Goal: Task Accomplishment & Management: Use online tool/utility

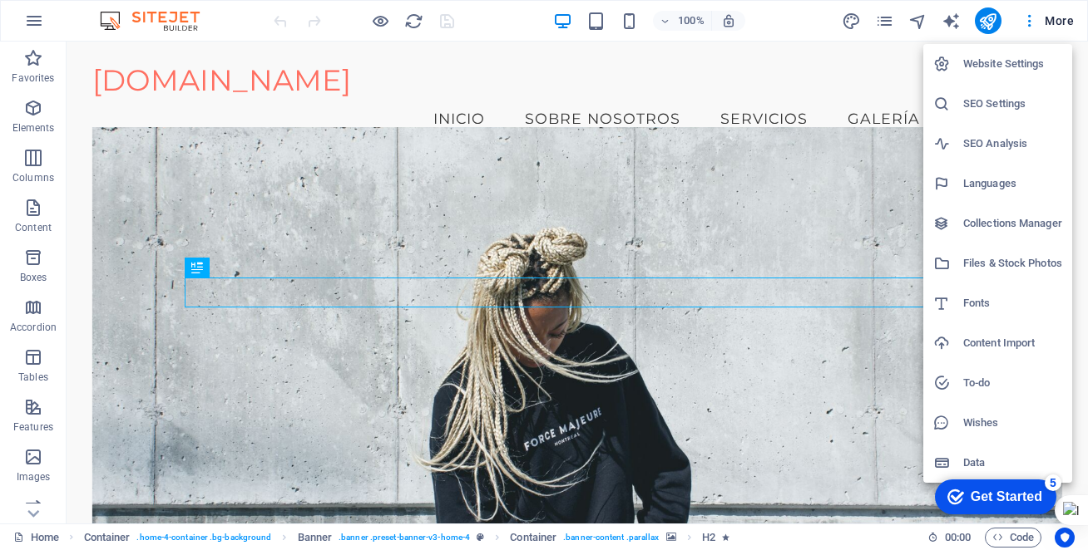
click at [1015, 69] on h6 "Website Settings" at bounding box center [1012, 64] width 99 height 20
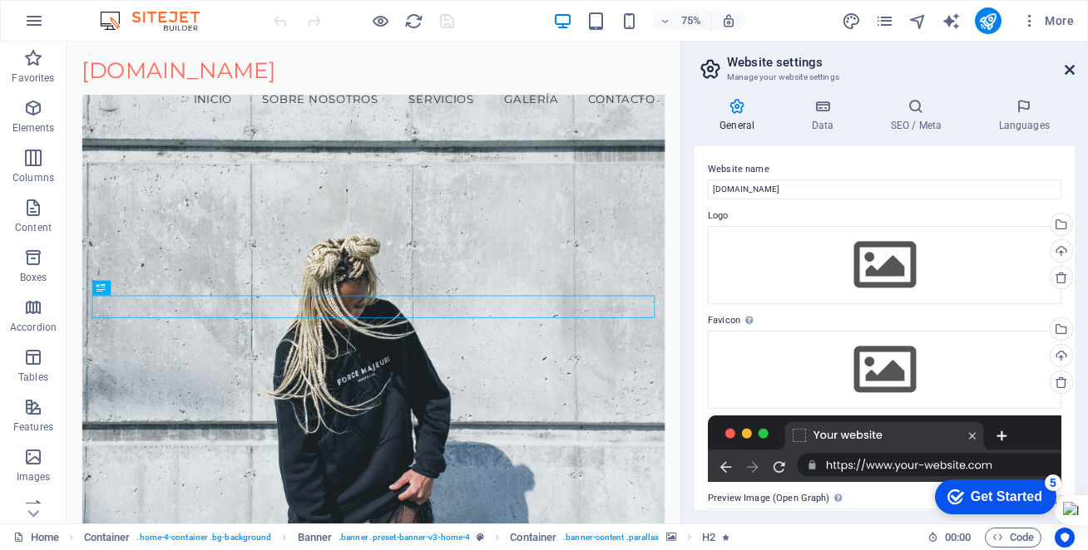
click at [1066, 63] on icon at bounding box center [1069, 69] width 10 height 13
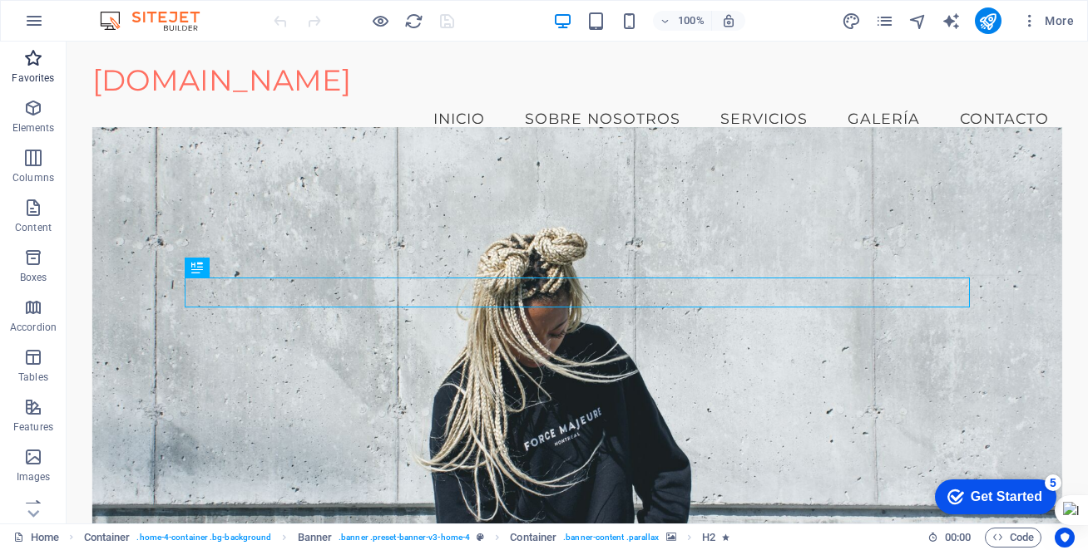
click at [32, 67] on icon "button" at bounding box center [33, 58] width 20 height 20
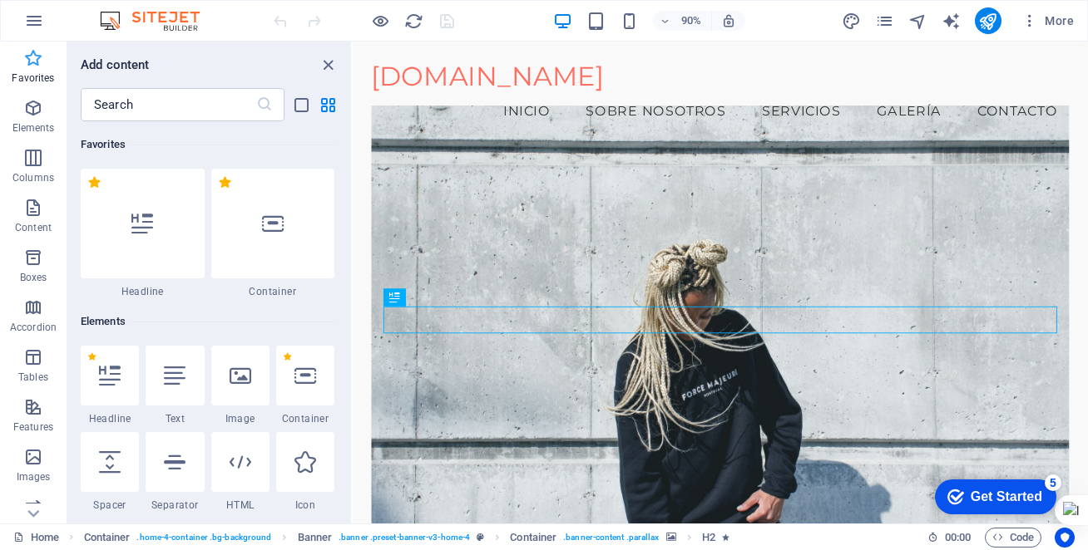
click at [28, 68] on span "Favorites" at bounding box center [33, 68] width 67 height 40
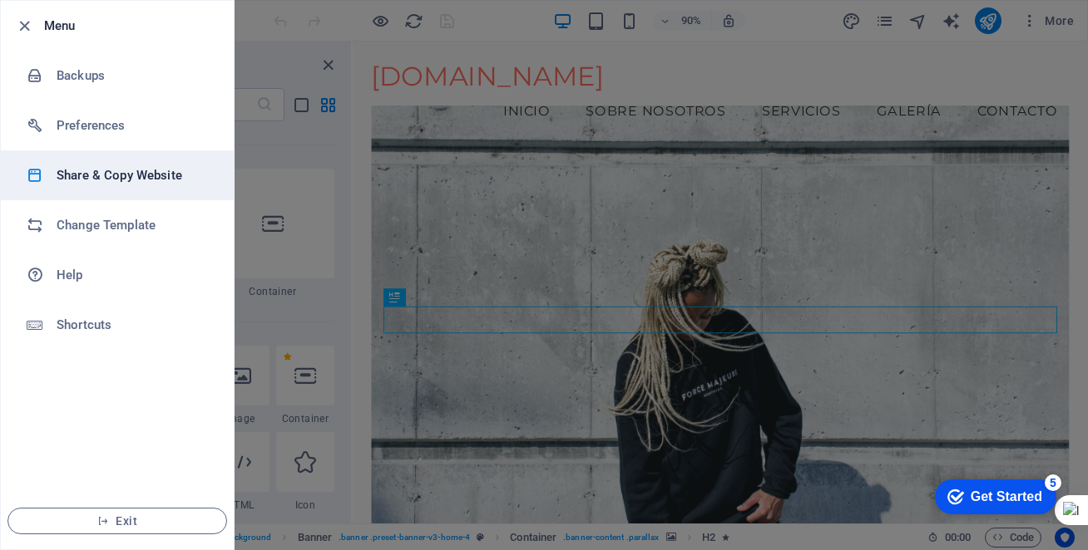
click at [107, 175] on h6 "Share & Copy Website" at bounding box center [134, 175] width 154 height 20
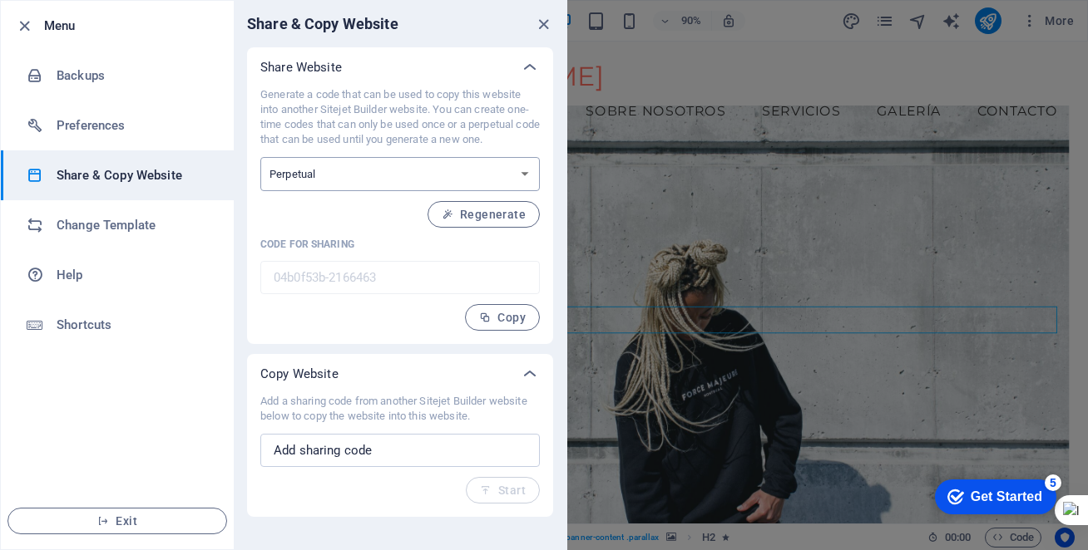
click at [528, 175] on select "One-time Perpetual" at bounding box center [399, 174] width 279 height 34
select select "onetime"
click at [260, 157] on select "One-time Perpetual" at bounding box center [399, 174] width 279 height 34
click at [525, 171] on select "One-time Perpetual" at bounding box center [399, 174] width 279 height 34
click at [260, 157] on select "One-time Perpetual" at bounding box center [399, 174] width 279 height 34
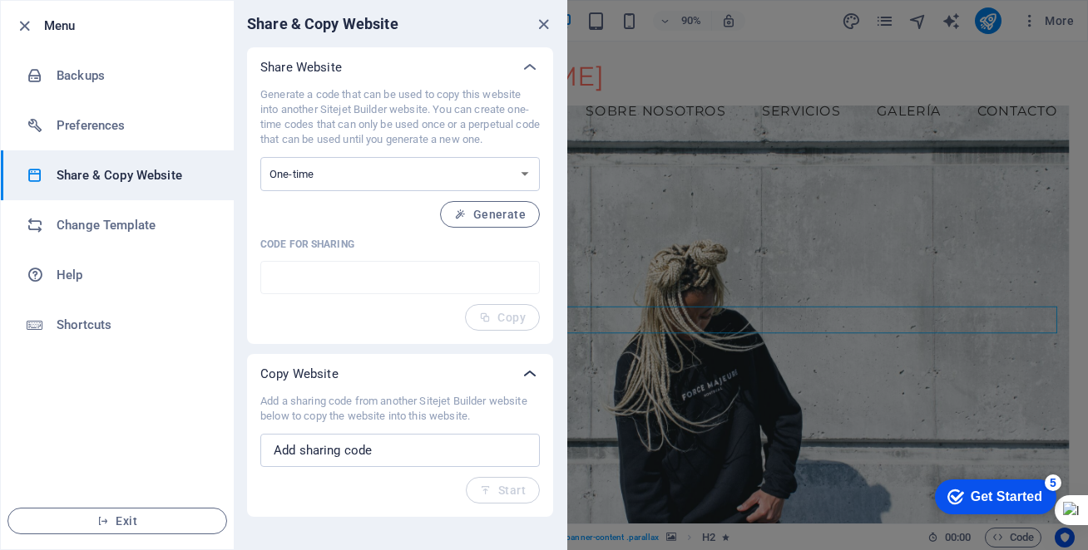
click at [535, 369] on icon at bounding box center [530, 374] width 20 height 20
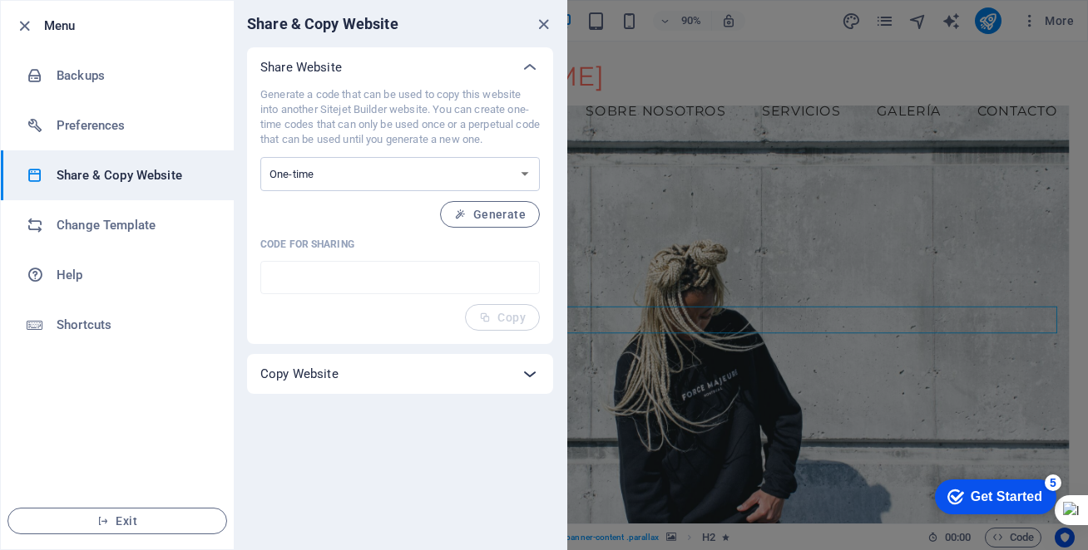
click at [535, 369] on icon at bounding box center [530, 374] width 20 height 20
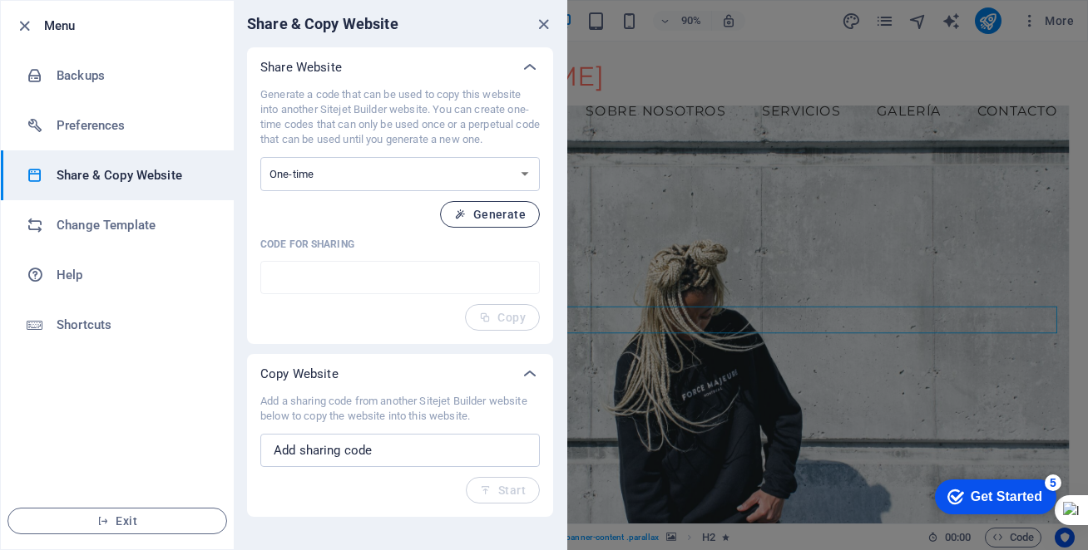
click at [489, 217] on span "Generate" at bounding box center [490, 214] width 72 height 13
type input "8cb776d6-2166463"
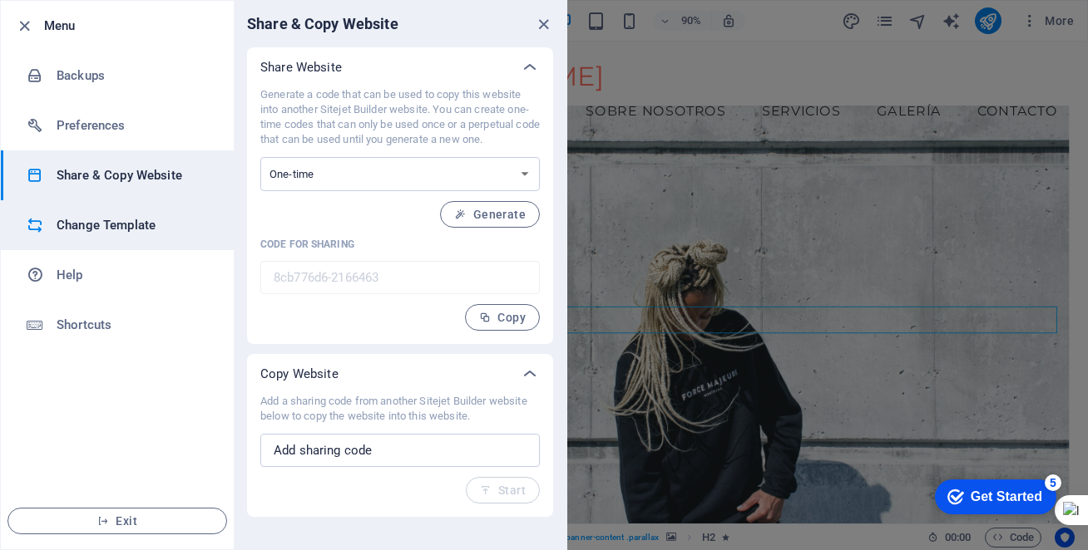
click at [142, 228] on h6 "Change Template" at bounding box center [134, 225] width 154 height 20
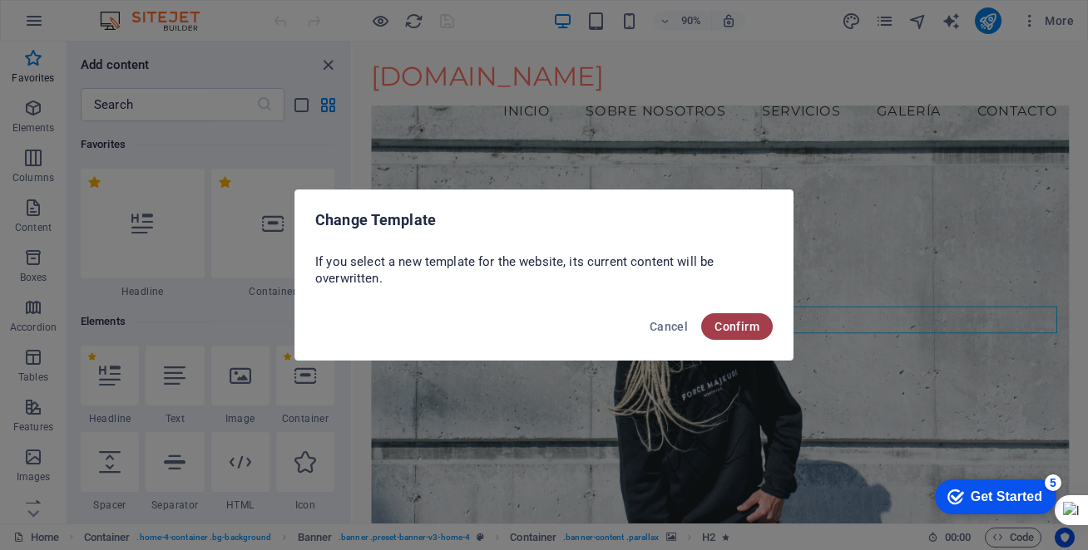
click at [728, 328] on span "Confirm" at bounding box center [736, 326] width 45 height 13
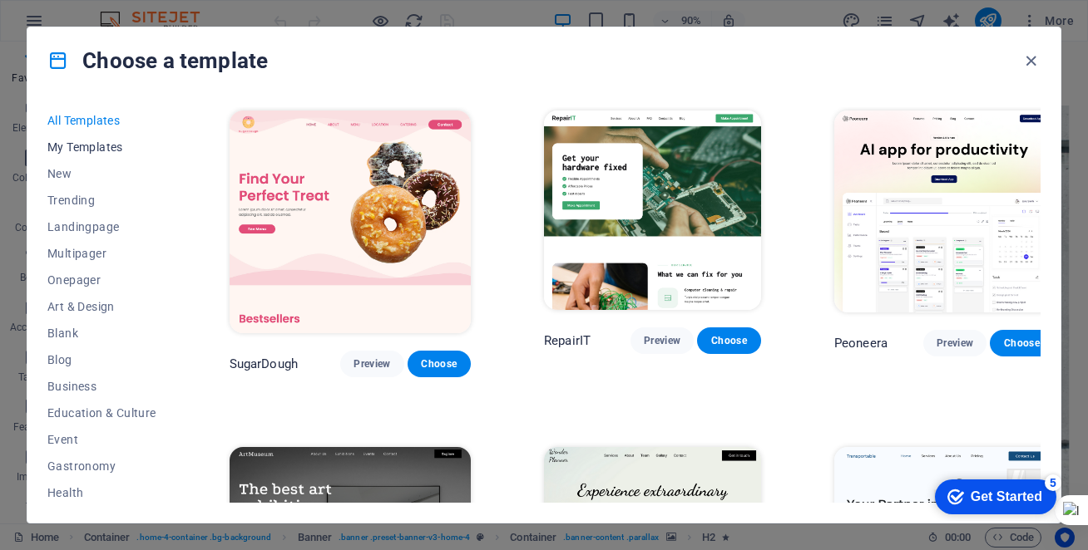
click at [86, 151] on span "My Templates" at bounding box center [101, 147] width 109 height 13
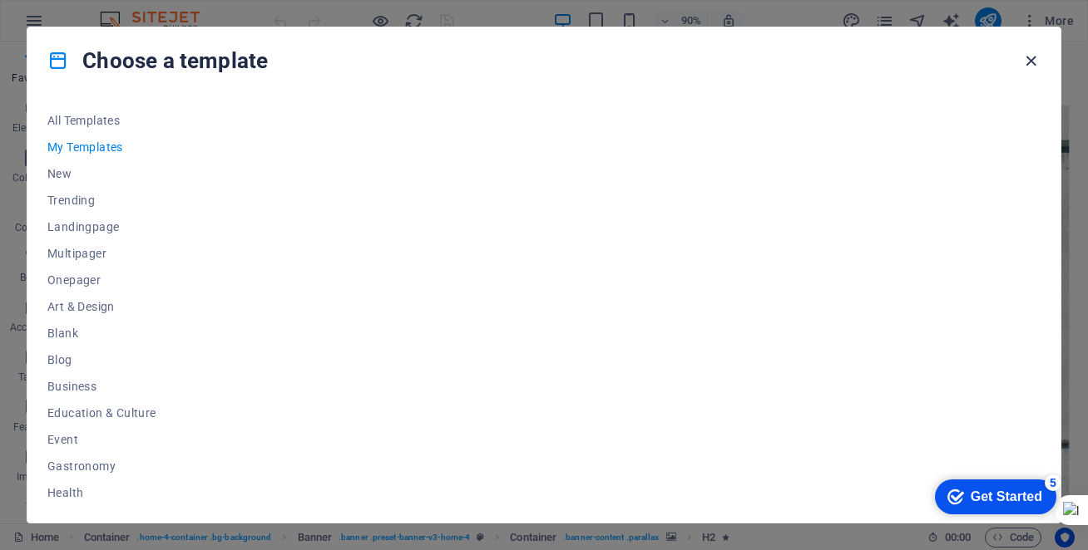
click at [1034, 62] on icon "button" at bounding box center [1030, 61] width 19 height 19
